Goal: Information Seeking & Learning: Check status

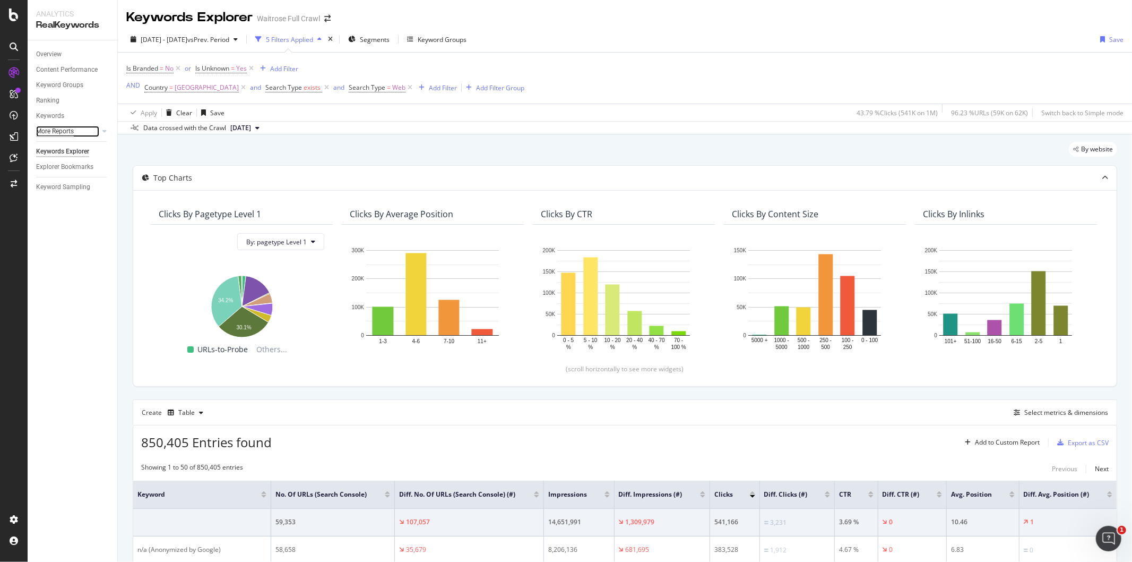
click at [55, 130] on div "More Reports" at bounding box center [55, 131] width 38 height 11
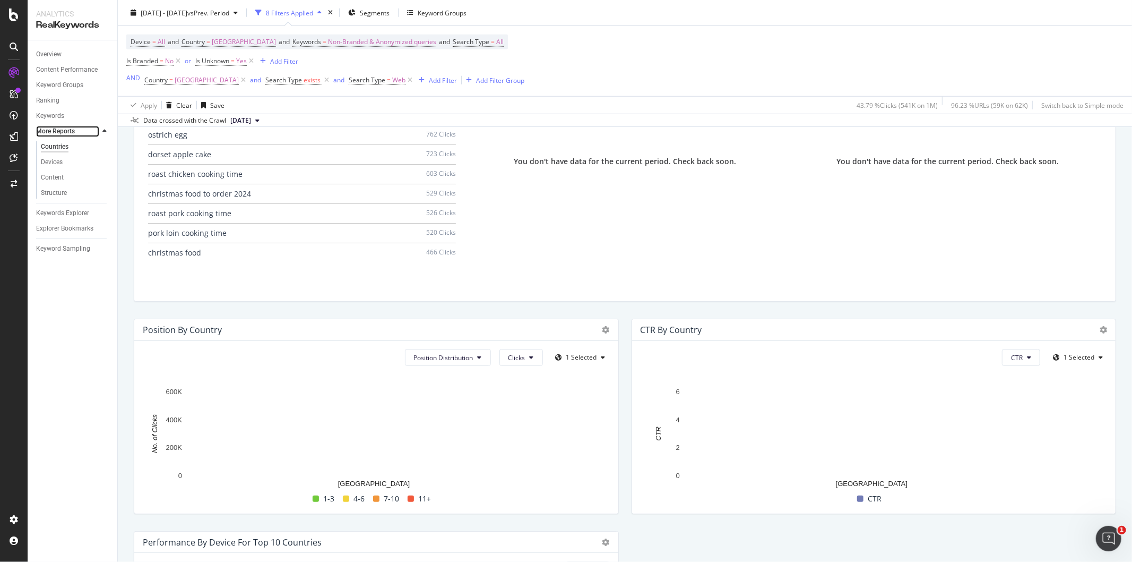
scroll to position [639, 0]
